Goal: Task Accomplishment & Management: Manage account settings

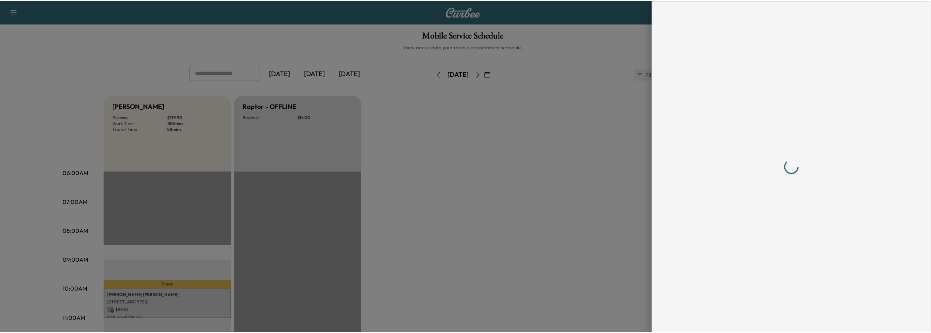
scroll to position [146, 0]
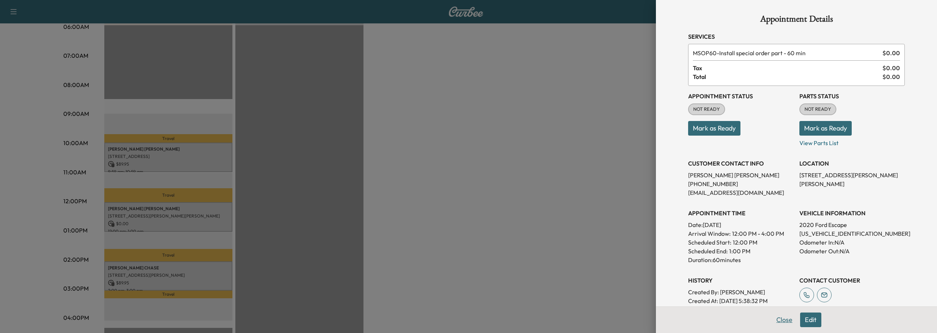
click at [777, 318] on button "Close" at bounding box center [784, 320] width 26 height 15
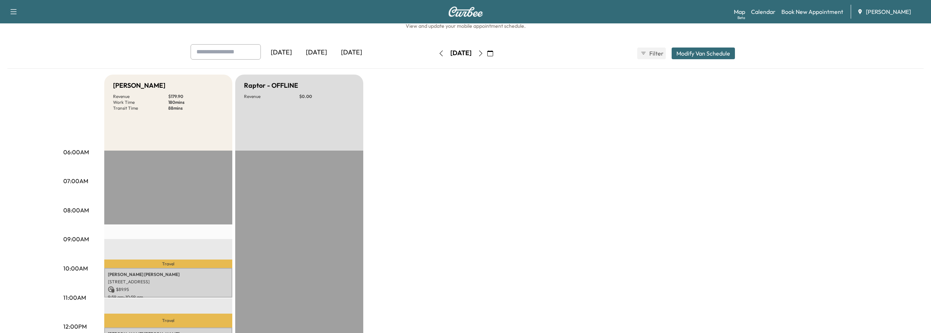
scroll to position [0, 0]
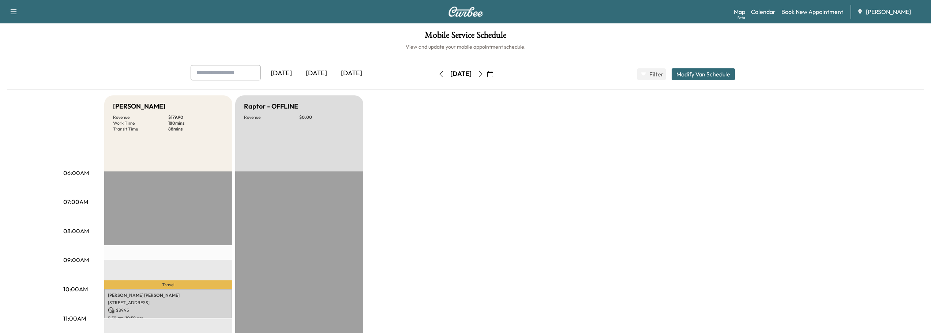
click at [484, 74] on icon "button" at bounding box center [481, 74] width 6 height 6
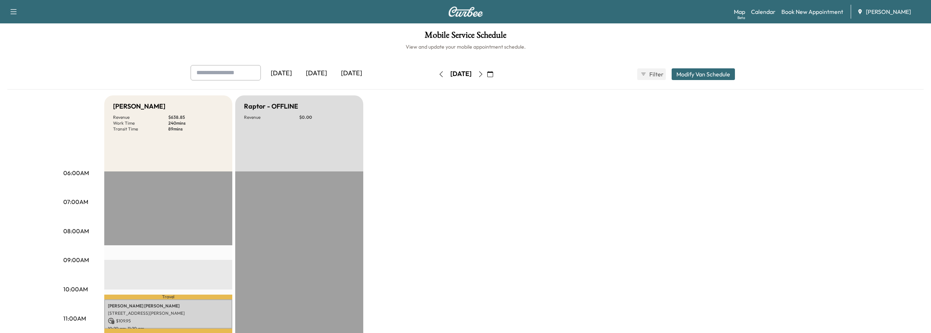
click at [438, 72] on icon "button" at bounding box center [441, 74] width 6 height 6
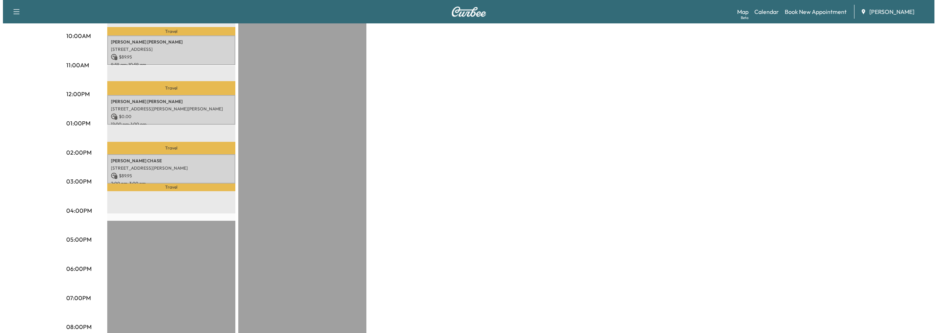
scroll to position [256, 0]
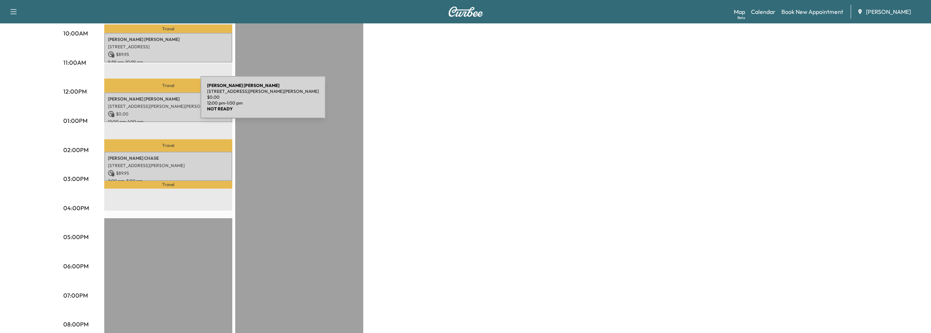
click at [146, 104] on p "[STREET_ADDRESS][PERSON_NAME][PERSON_NAME]" at bounding box center [168, 107] width 121 height 6
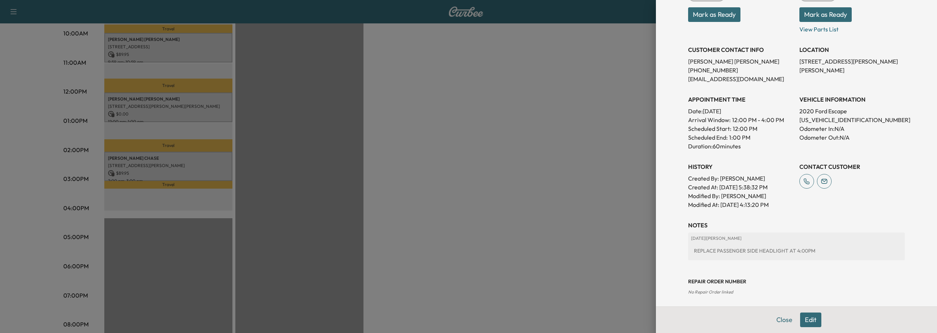
scroll to position [117, 0]
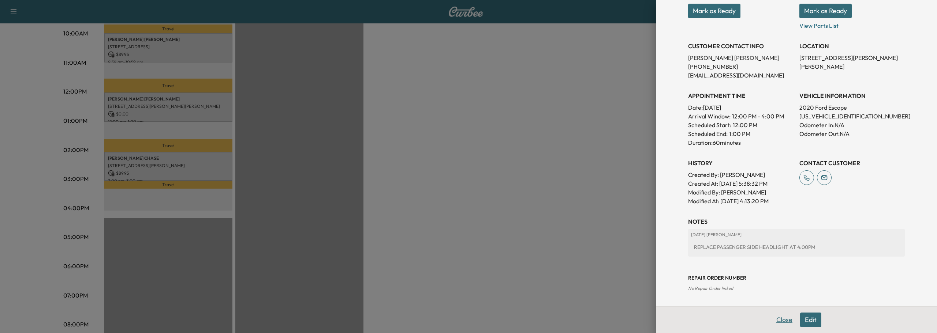
click at [774, 319] on button "Close" at bounding box center [784, 320] width 26 height 15
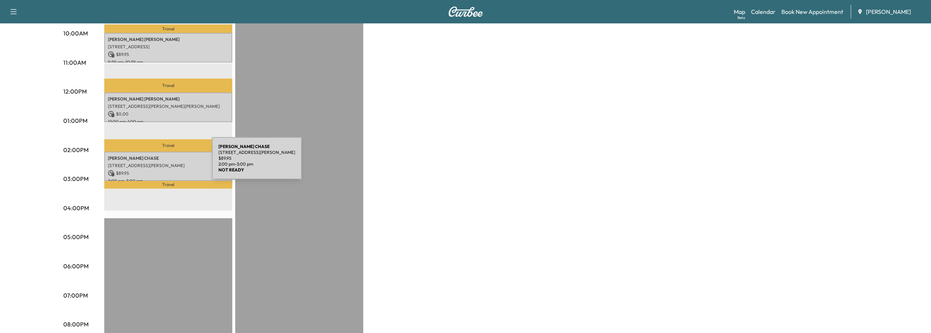
click at [157, 163] on p "[STREET_ADDRESS][PERSON_NAME]" at bounding box center [168, 166] width 121 height 6
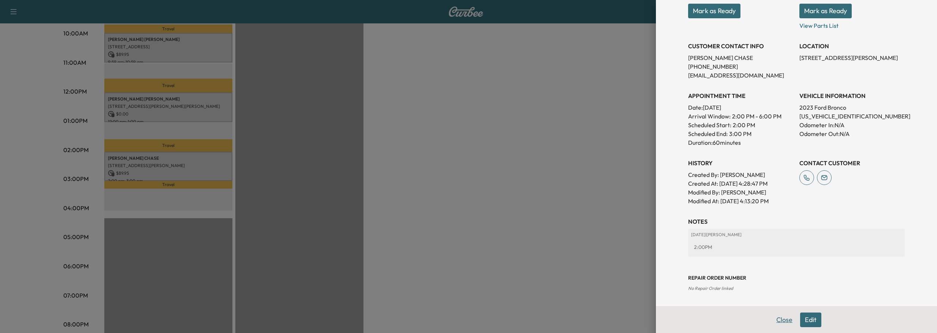
click at [777, 321] on button "Close" at bounding box center [784, 320] width 26 height 15
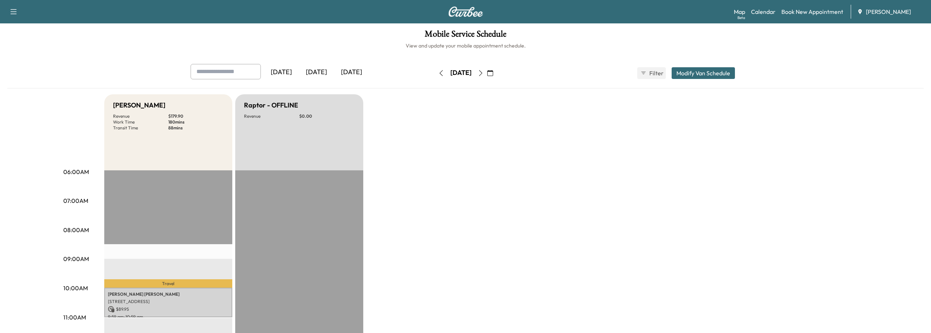
scroll to position [0, 0]
click at [493, 75] on icon "button" at bounding box center [490, 74] width 6 height 6
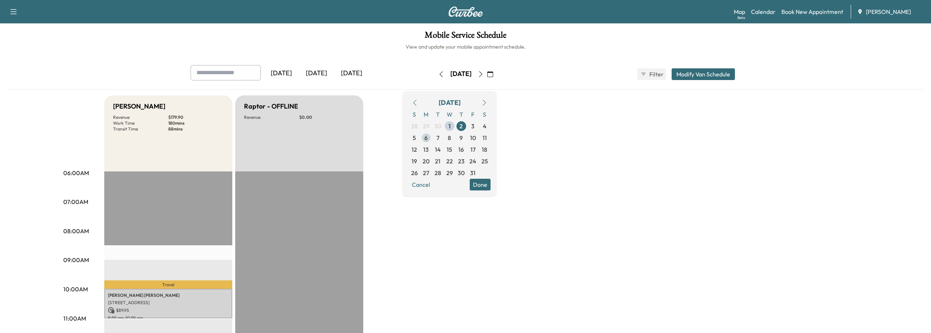
click at [428, 141] on span "6" at bounding box center [426, 138] width 3 height 9
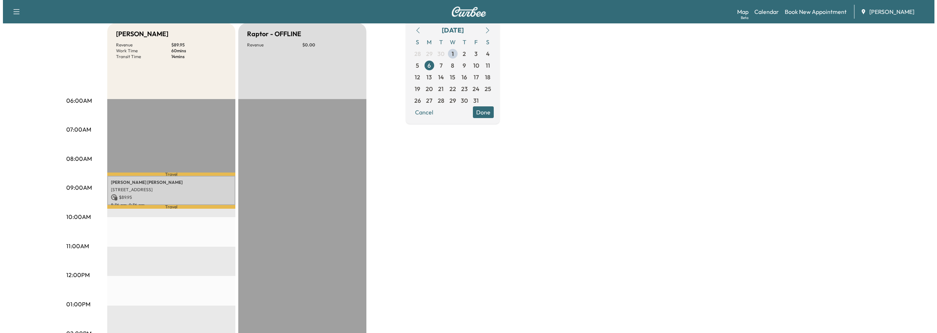
scroll to position [73, 0]
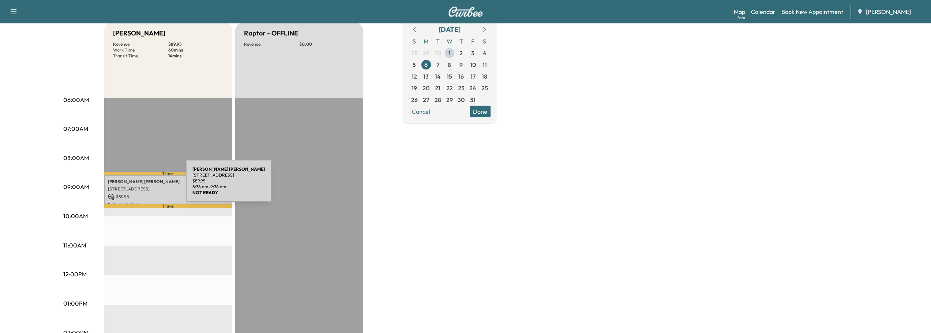
click at [132, 186] on p "[STREET_ADDRESS]" at bounding box center [168, 189] width 121 height 6
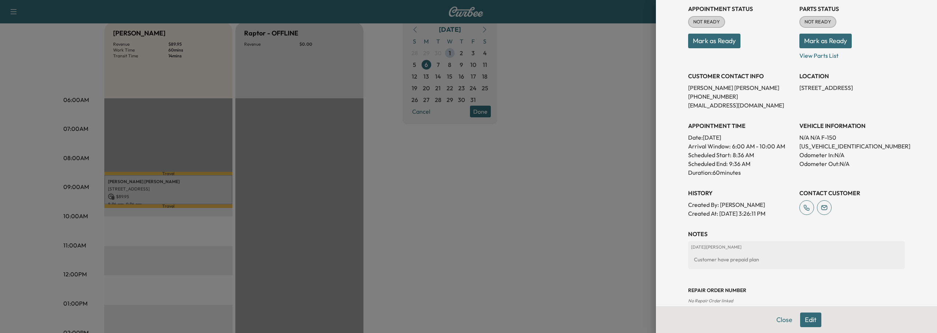
scroll to position [100, 0]
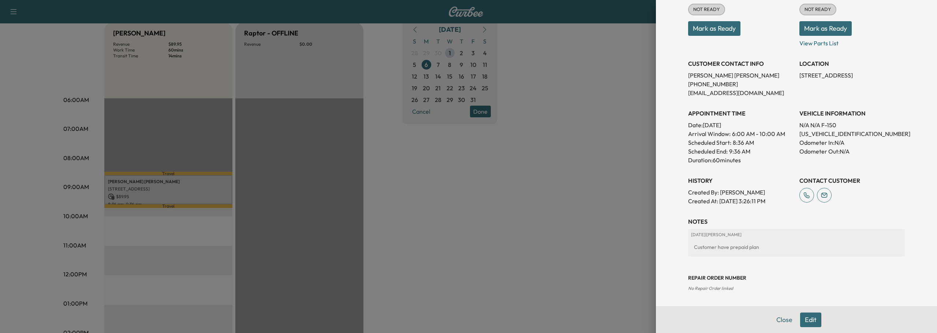
click at [810, 319] on button "Edit" at bounding box center [810, 320] width 21 height 15
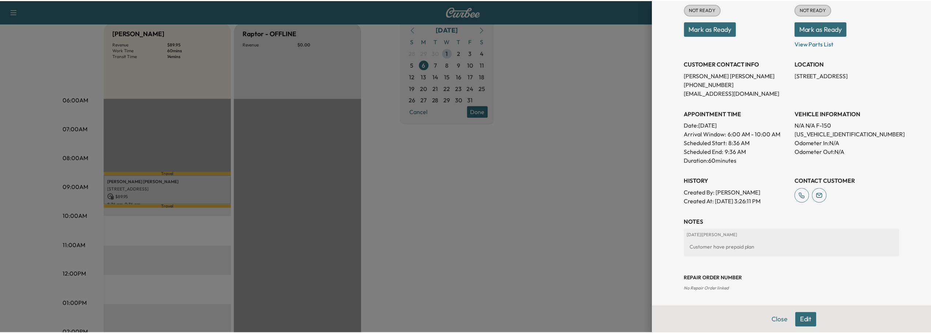
scroll to position [115, 0]
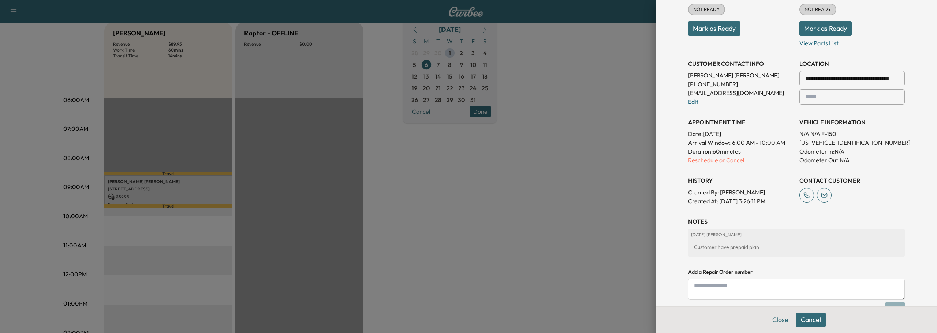
drag, startPoint x: 768, startPoint y: 316, endPoint x: 767, endPoint y: 319, distance: 3.7
click at [767, 317] on button "Close" at bounding box center [780, 320] width 26 height 15
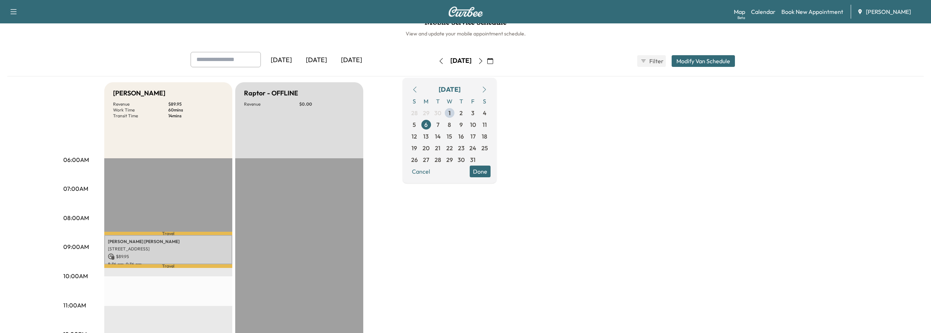
scroll to position [0, 0]
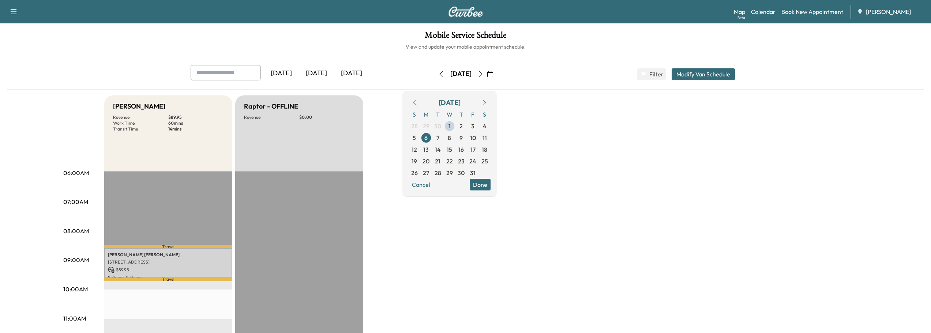
click at [438, 76] on icon "button" at bounding box center [441, 74] width 6 height 6
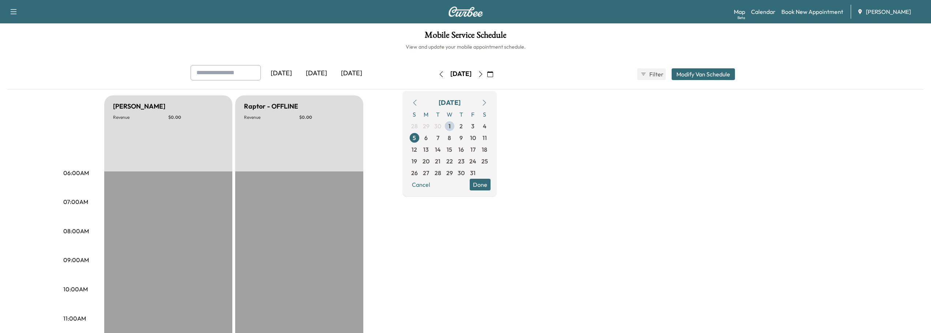
click at [493, 75] on icon "button" at bounding box center [490, 74] width 6 height 6
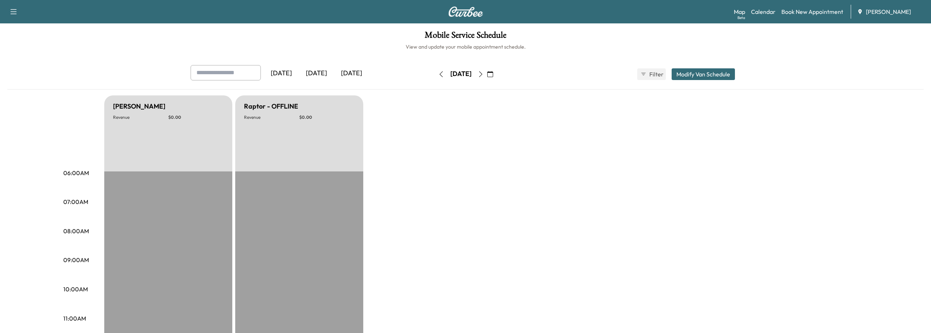
click at [493, 74] on icon "button" at bounding box center [490, 74] width 6 height 6
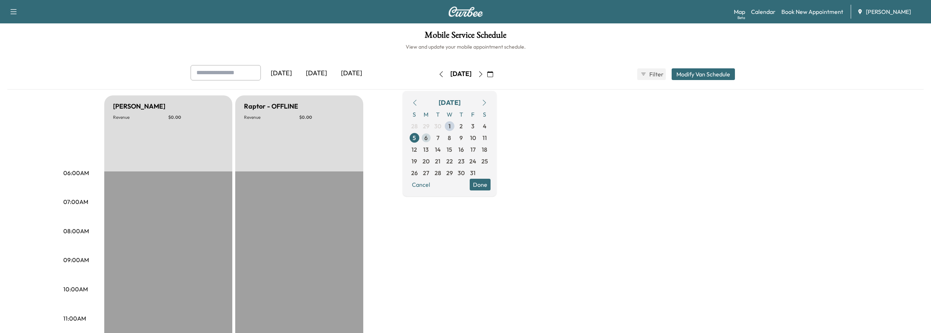
click at [428, 138] on span "6" at bounding box center [426, 138] width 3 height 9
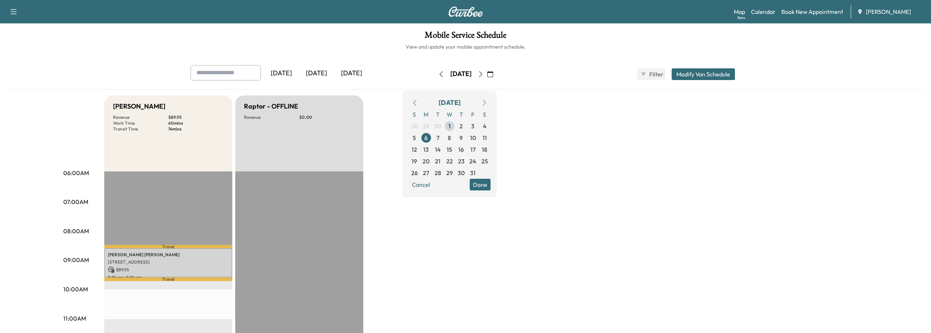
click at [451, 128] on span "1" at bounding box center [450, 126] width 2 height 9
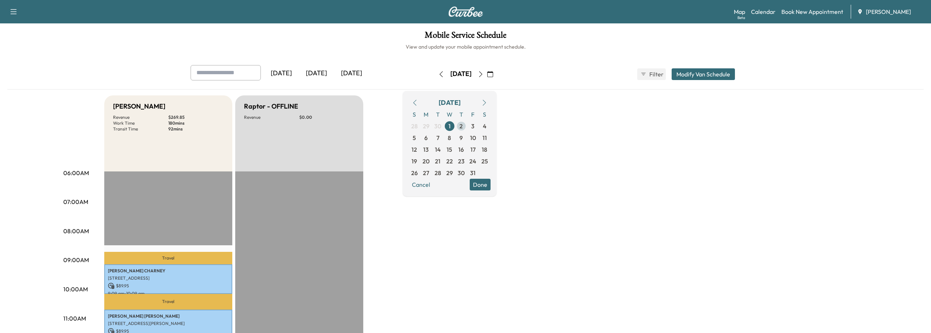
click at [463, 126] on span "2" at bounding box center [461, 126] width 3 height 9
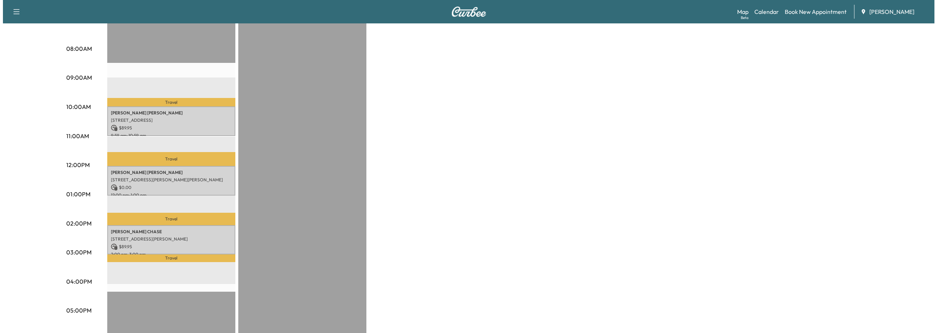
scroll to position [183, 0]
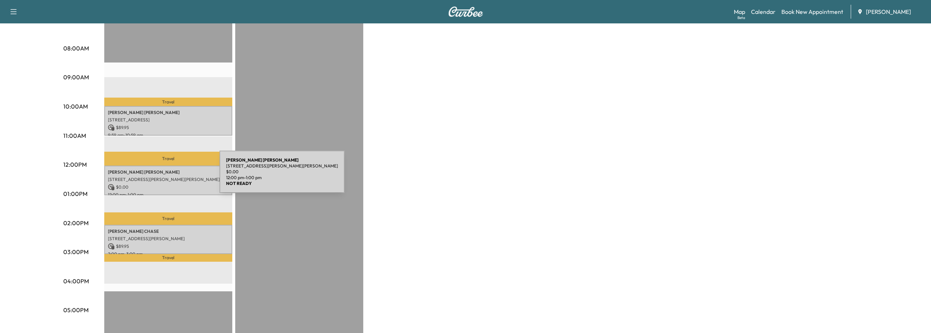
click at [165, 177] on p "[STREET_ADDRESS][PERSON_NAME][PERSON_NAME]" at bounding box center [168, 180] width 121 height 6
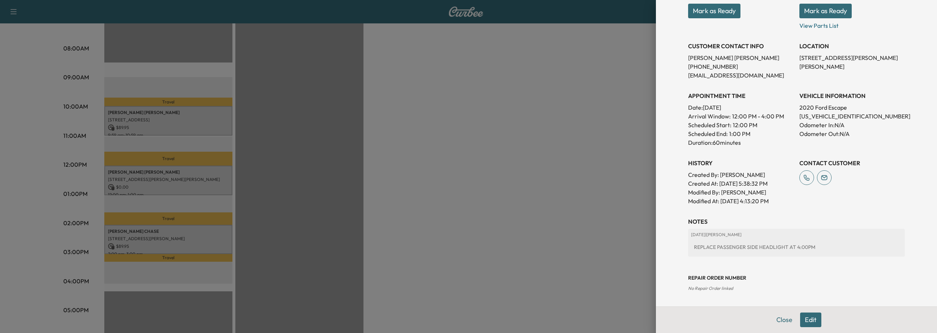
scroll to position [0, 0]
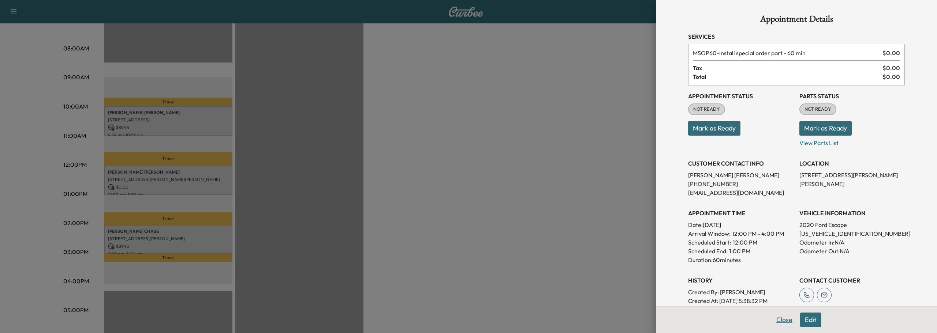
click at [779, 319] on button "Close" at bounding box center [784, 320] width 26 height 15
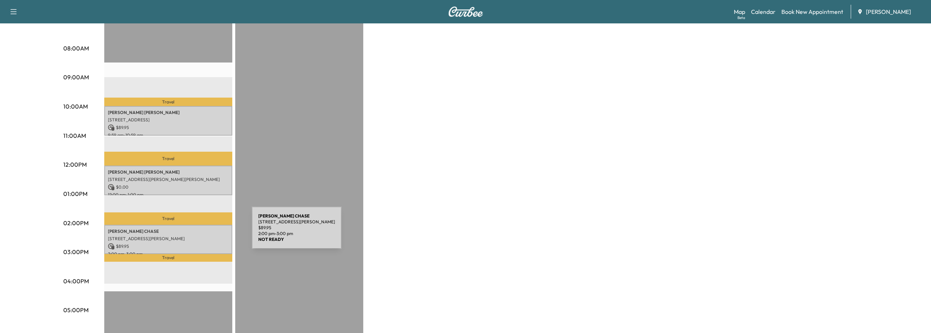
click at [197, 232] on div "[PERSON_NAME] [STREET_ADDRESS][PERSON_NAME] $ 89.95 2:00 pm - 3:00 pm" at bounding box center [168, 240] width 128 height 30
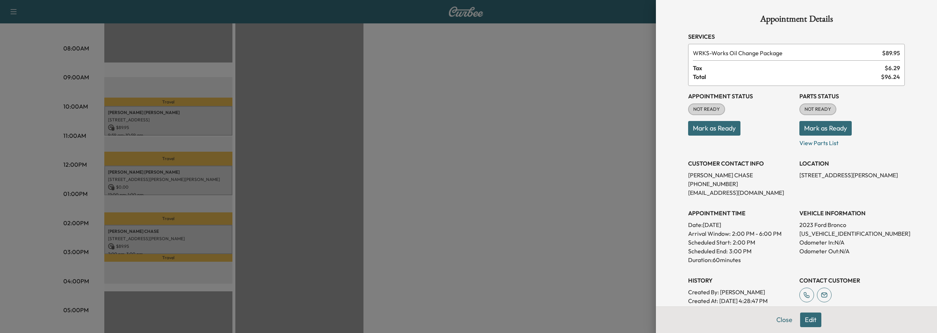
drag, startPoint x: 781, startPoint y: 321, endPoint x: 777, endPoint y: 317, distance: 4.9
click at [781, 321] on button "Close" at bounding box center [784, 320] width 26 height 15
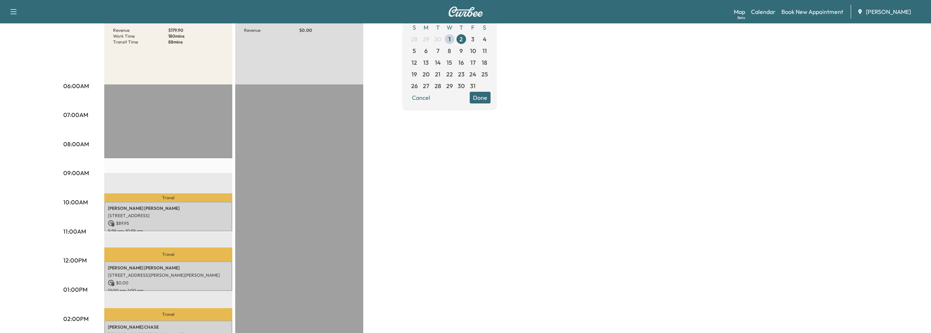
scroll to position [183, 0]
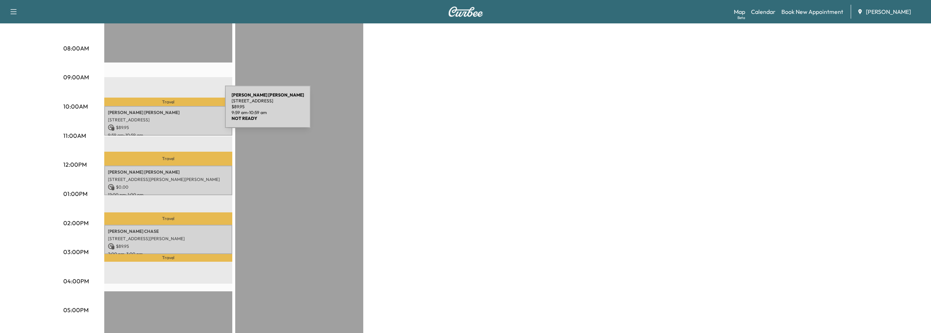
click at [170, 111] on p "[PERSON_NAME]" at bounding box center [168, 113] width 121 height 6
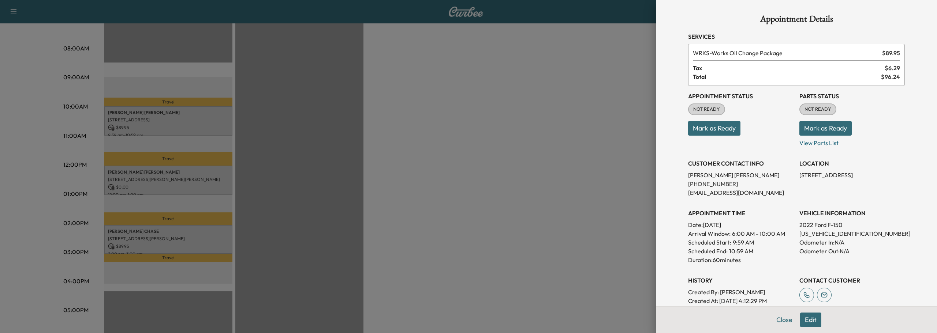
click at [705, 130] on button "Mark as Ready" at bounding box center [714, 128] width 52 height 15
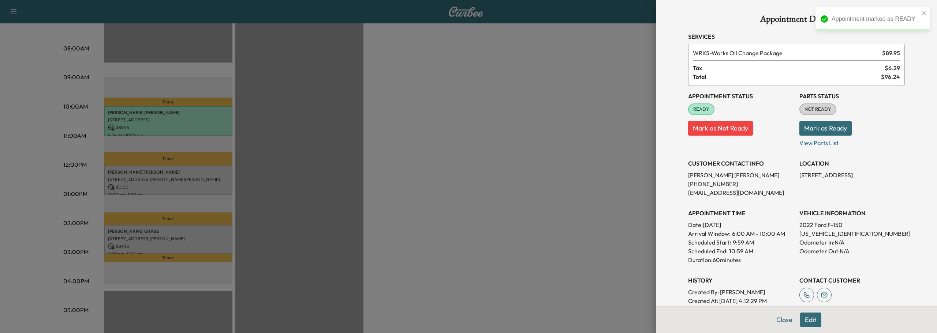
click at [822, 131] on button "Mark as Ready" at bounding box center [825, 128] width 52 height 15
click at [776, 320] on button "Close" at bounding box center [784, 320] width 26 height 15
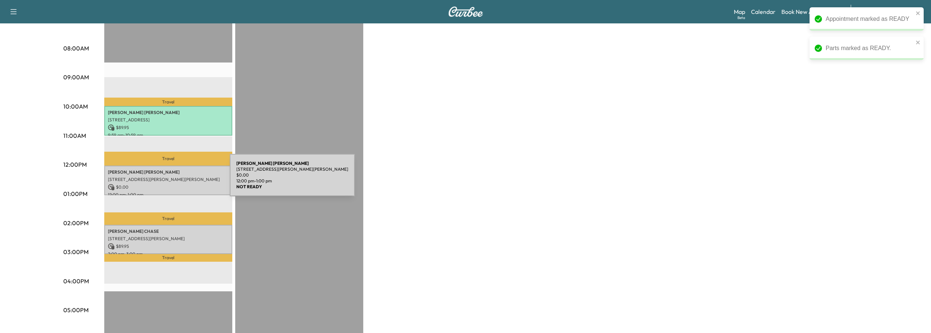
click at [175, 180] on p "[STREET_ADDRESS][PERSON_NAME][PERSON_NAME]" at bounding box center [168, 180] width 121 height 6
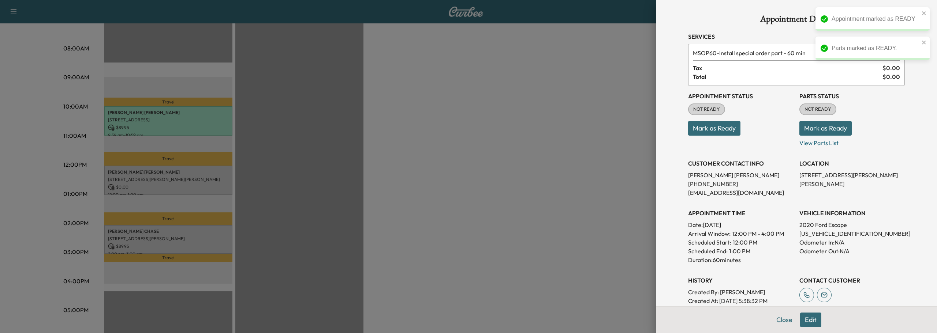
click at [698, 128] on button "Mark as Ready" at bounding box center [714, 128] width 52 height 15
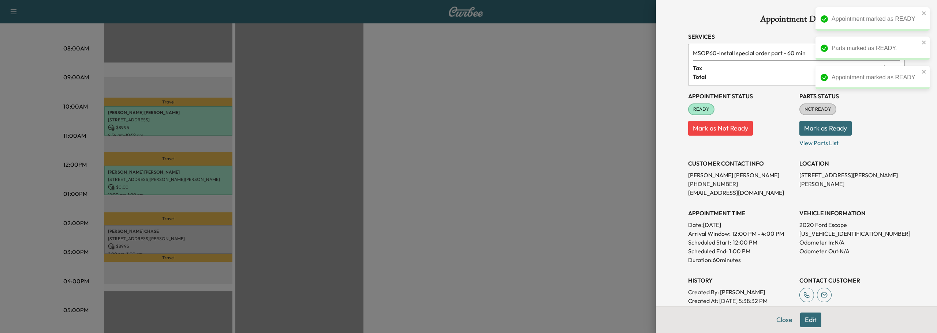
click at [816, 132] on button "Mark as Ready" at bounding box center [825, 128] width 52 height 15
click at [784, 318] on button "Close" at bounding box center [784, 320] width 26 height 15
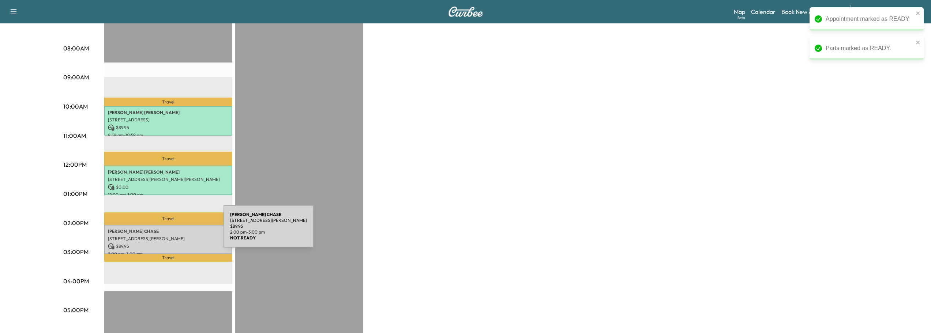
click at [169, 231] on p "[PERSON_NAME]" at bounding box center [168, 232] width 121 height 6
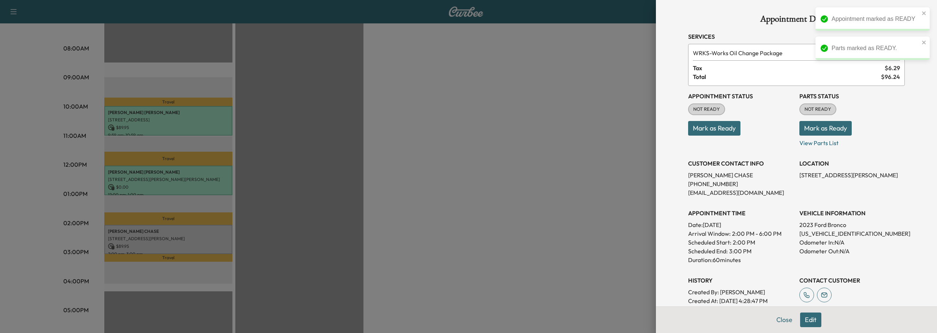
click at [695, 127] on button "Mark as Ready" at bounding box center [714, 128] width 52 height 15
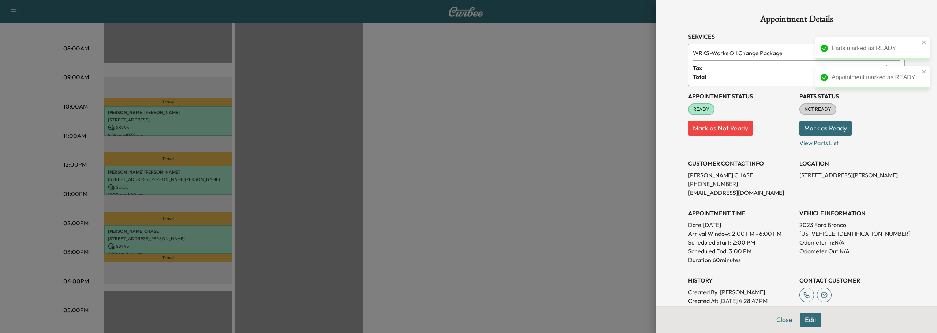
click at [820, 130] on button "Mark as Ready" at bounding box center [825, 128] width 52 height 15
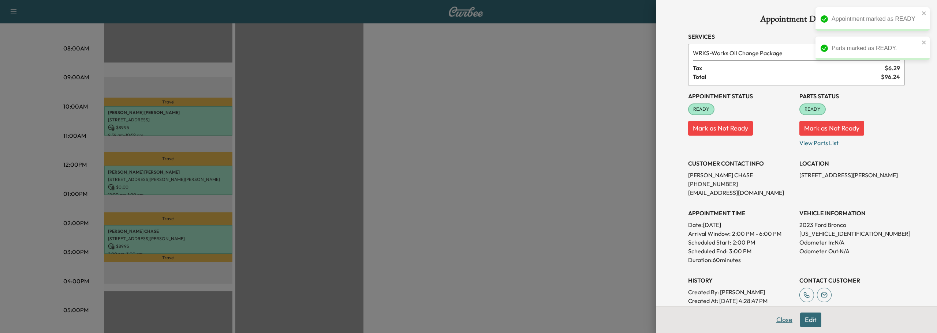
click at [777, 321] on button "Close" at bounding box center [784, 320] width 26 height 15
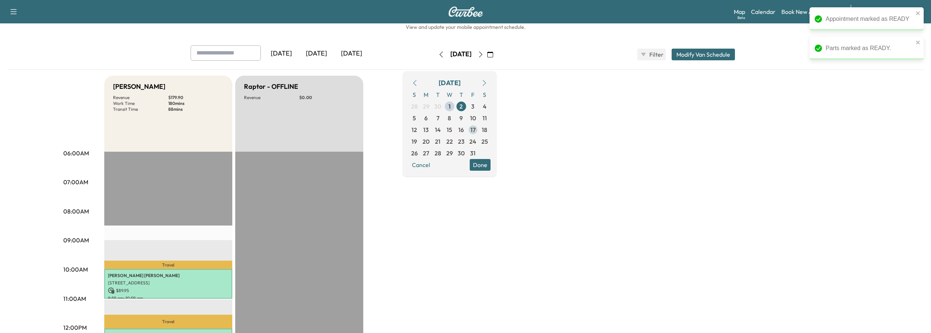
scroll to position [0, 0]
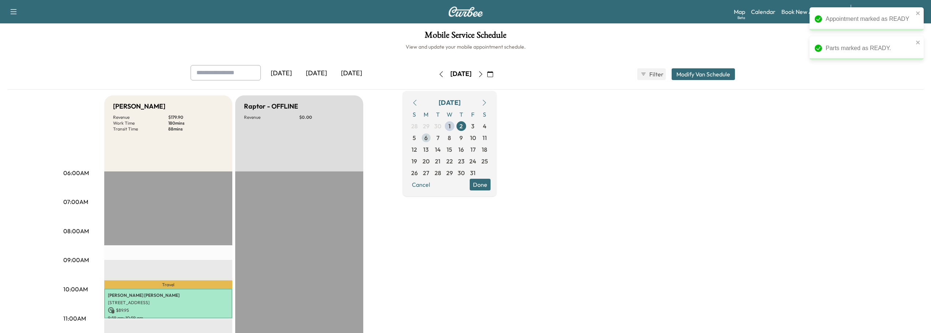
click at [428, 137] on span "6" at bounding box center [426, 138] width 3 height 9
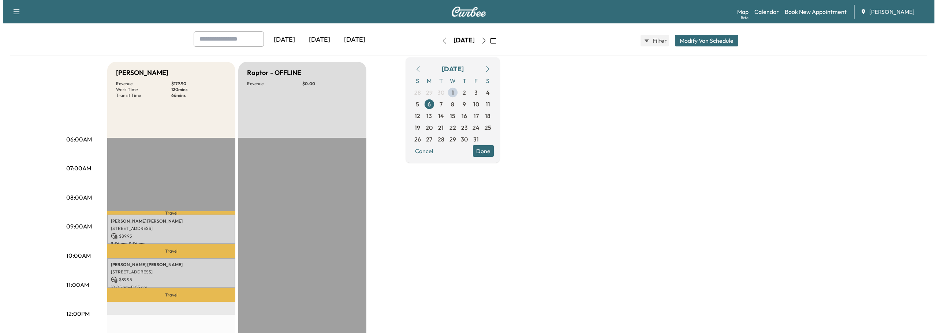
scroll to position [73, 0]
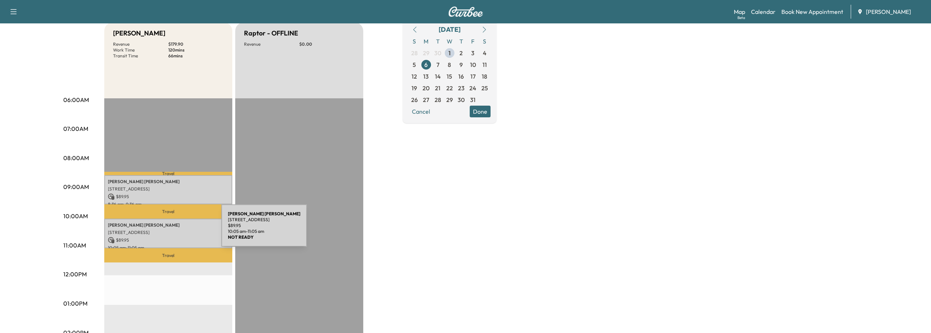
click at [167, 230] on p "[STREET_ADDRESS]" at bounding box center [168, 233] width 121 height 6
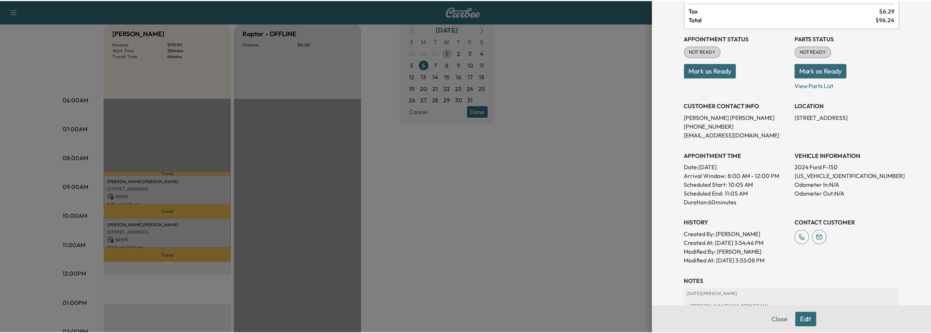
scroll to position [0, 0]
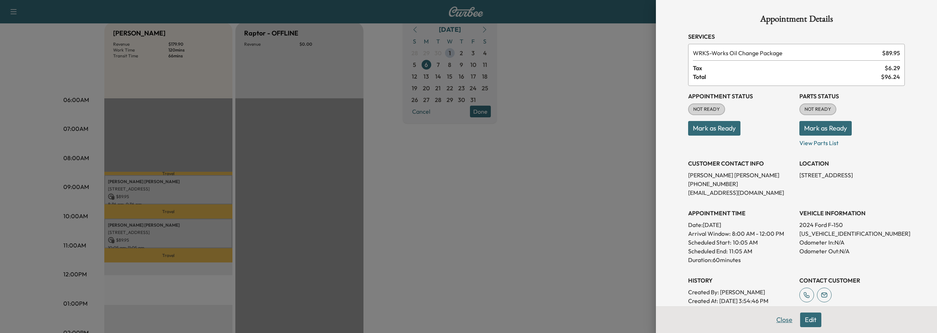
click at [778, 320] on button "Close" at bounding box center [784, 320] width 26 height 15
